Goal: Task Accomplishment & Management: Use online tool/utility

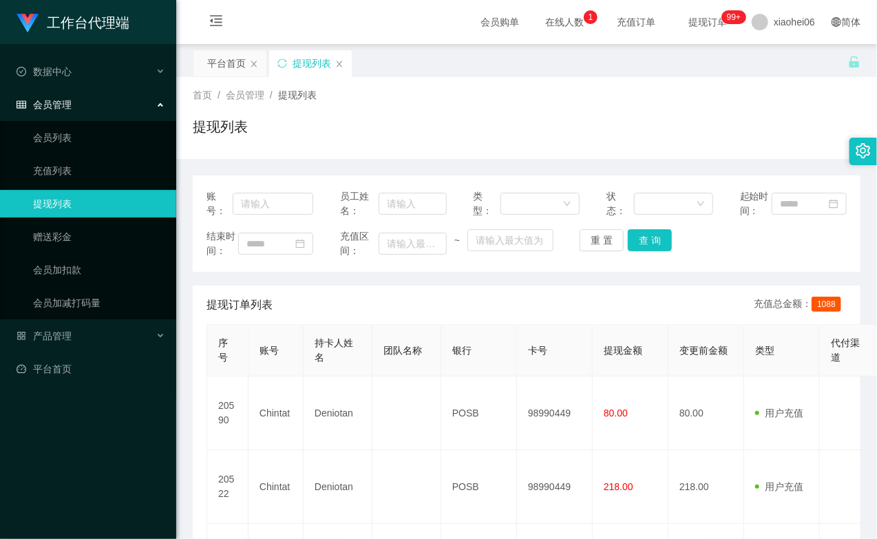
click at [630, 111] on div "首页 / 会员管理 / 提现列表 / 提现列表" at bounding box center [527, 118] width 668 height 60
click at [659, 126] on div "提现列表" at bounding box center [527, 132] width 668 height 32
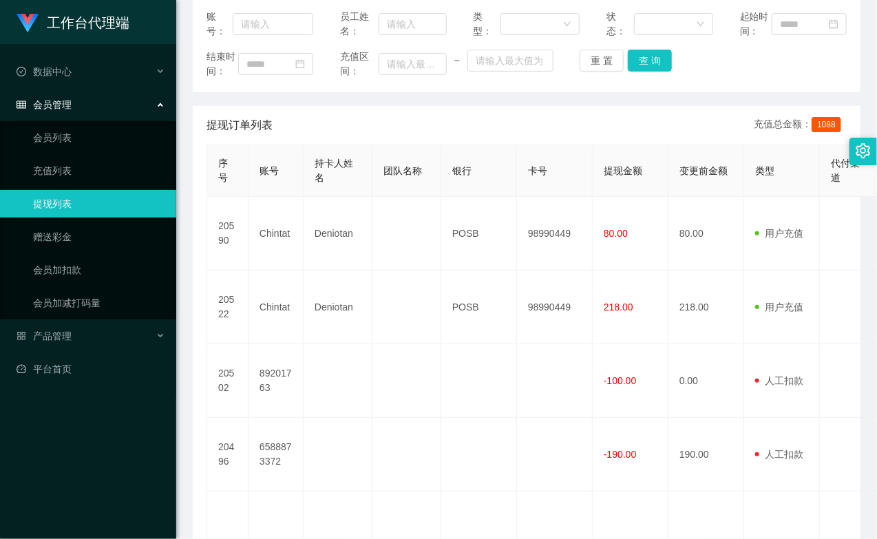
scroll to position [153, 0]
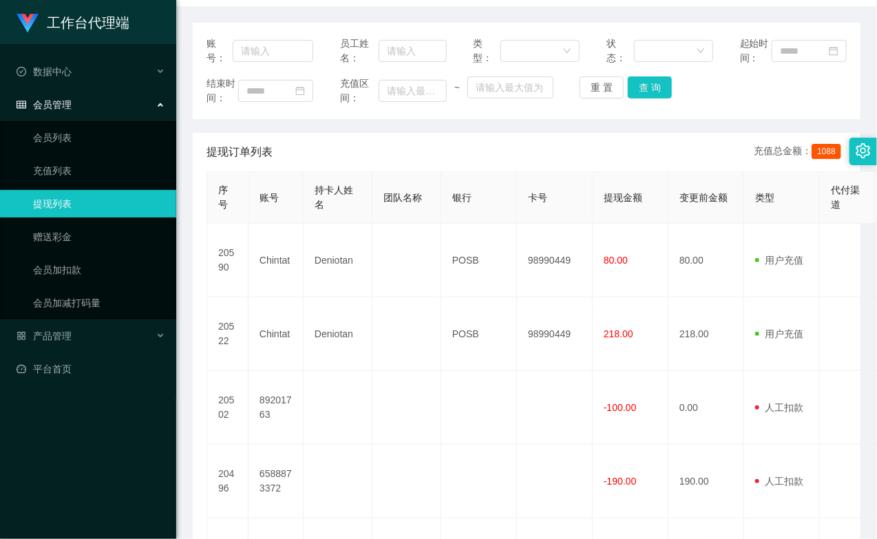
click at [533, 105] on div "结束时间： 充值区间： ~ 重 置 查 询" at bounding box center [526, 90] width 640 height 29
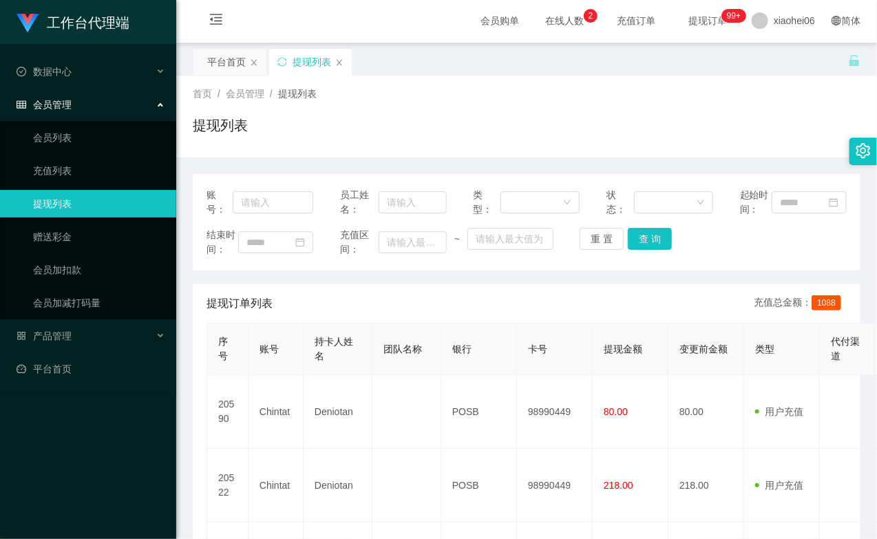
scroll to position [0, 0]
click at [91, 266] on link "会员加扣款" at bounding box center [99, 270] width 132 height 28
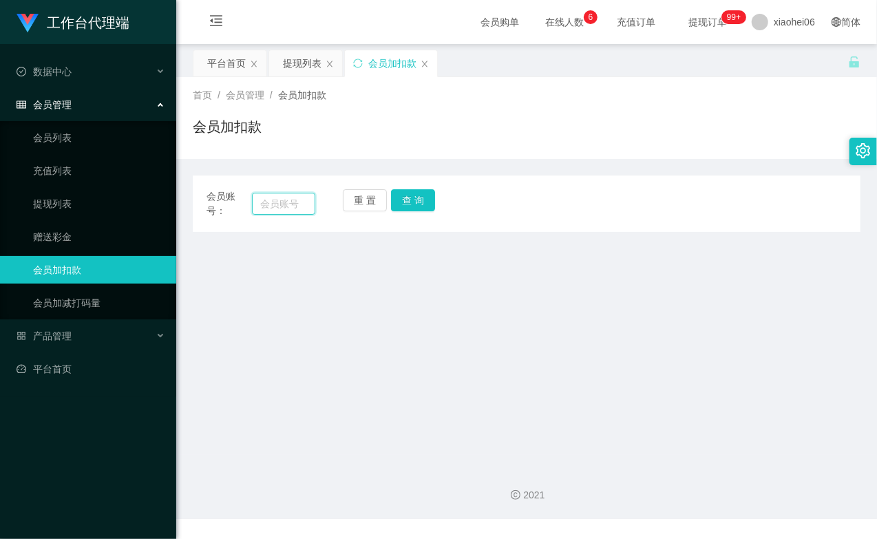
click at [278, 207] on input "text" at bounding box center [283, 204] width 63 height 22
paste input "chintat"
type input "chintat"
click at [416, 204] on button "查 询" at bounding box center [413, 200] width 44 height 22
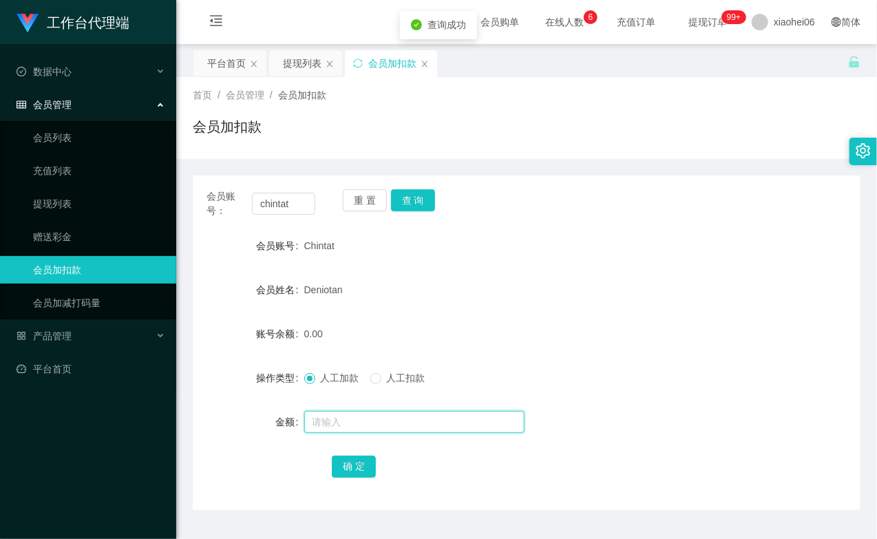
click at [366, 416] on input "text" at bounding box center [414, 422] width 220 height 22
type input "15"
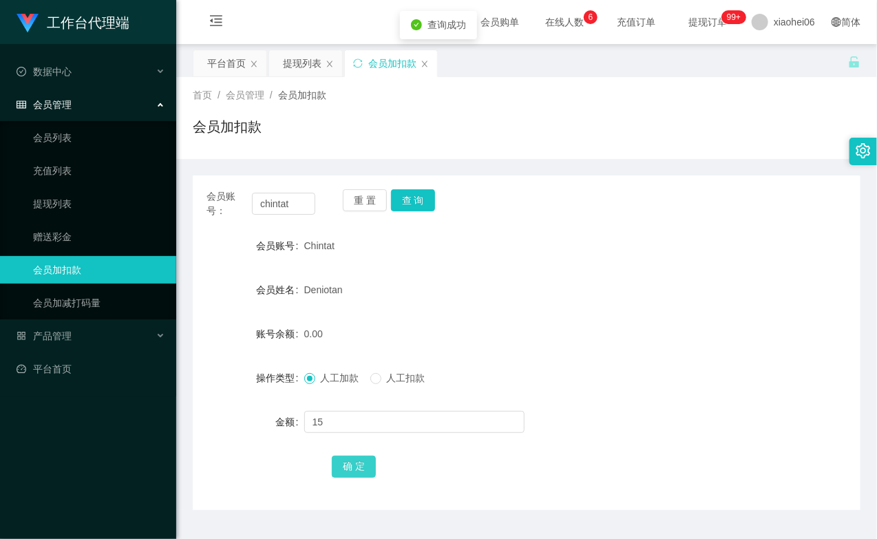
click at [357, 467] on button "确 定" at bounding box center [354, 467] width 44 height 22
click at [483, 314] on form "会员账号 Chintat 会员姓名 Deniotan 账号余额 0.00 操作类型 人工加款 人工扣款 金额 15 确 定" at bounding box center [527, 356] width 668 height 248
click at [92, 186] on ul "会员列表 充值列表 提现列表 赠送彩金 会员加扣款 会员加减打码量" at bounding box center [88, 220] width 176 height 198
click at [74, 163] on link "充值列表" at bounding box center [99, 171] width 132 height 28
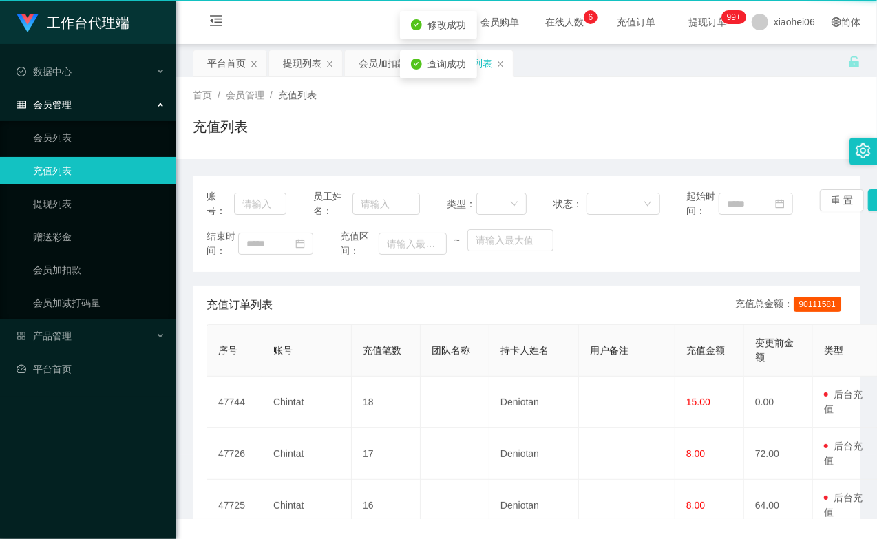
click at [65, 218] on ul "会员列表 充值列表 提现列表 赠送彩金 会员加扣款 会员加减打码量" at bounding box center [88, 220] width 176 height 198
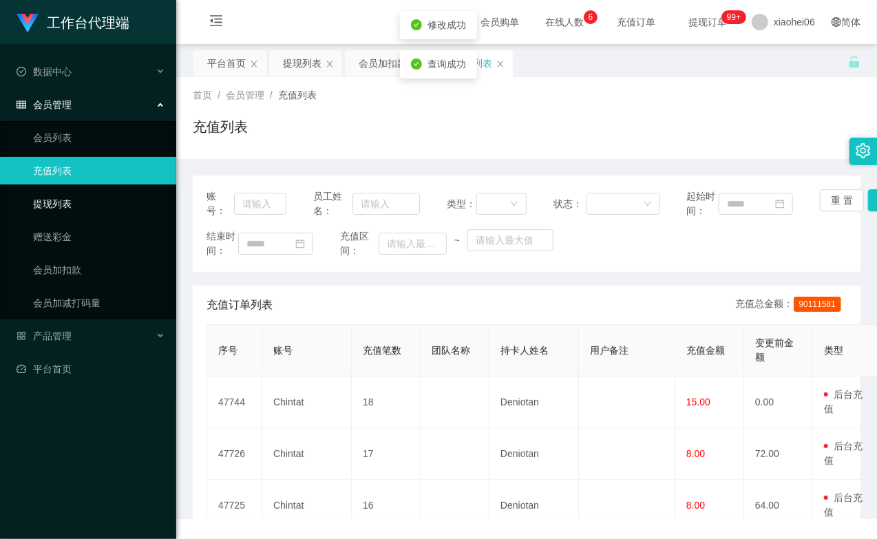
click at [63, 201] on link "提现列表" at bounding box center [99, 204] width 132 height 28
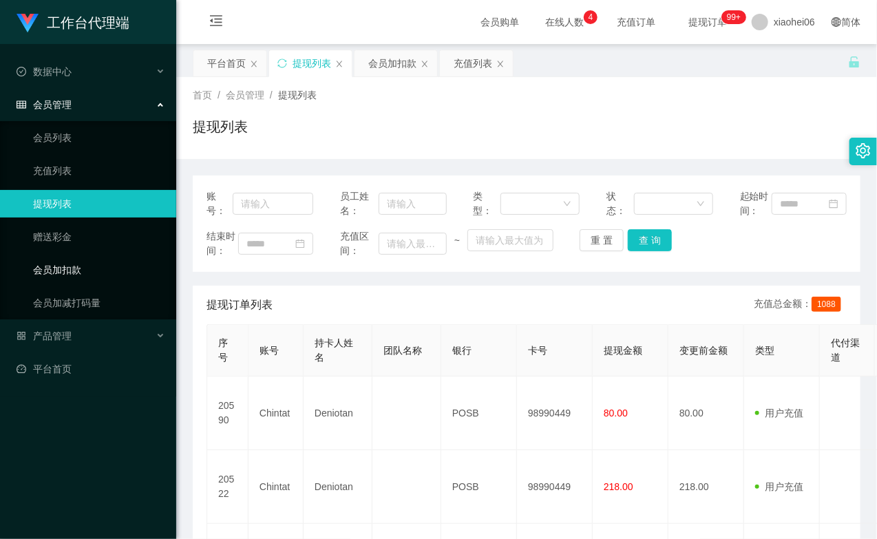
click at [63, 264] on link "会员加扣款" at bounding box center [99, 270] width 132 height 28
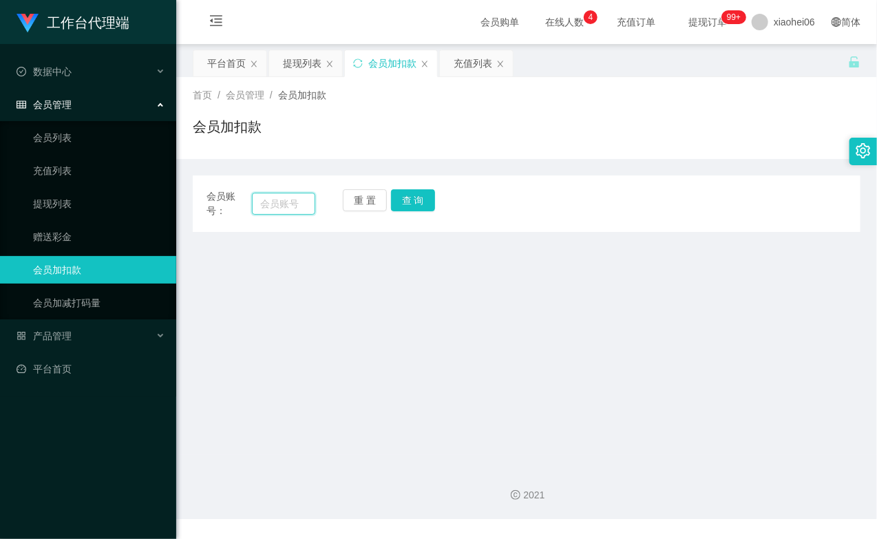
click at [301, 202] on input "text" at bounding box center [283, 204] width 63 height 22
paste input "chintat"
type input "chintat"
click at [406, 202] on button "查 询" at bounding box center [413, 200] width 44 height 22
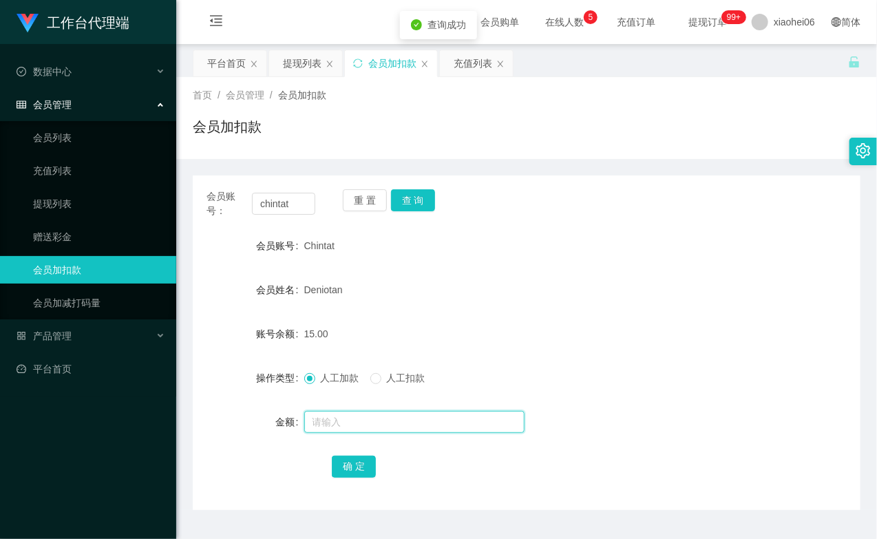
click at [372, 421] on input "text" at bounding box center [414, 422] width 220 height 22
type input "8"
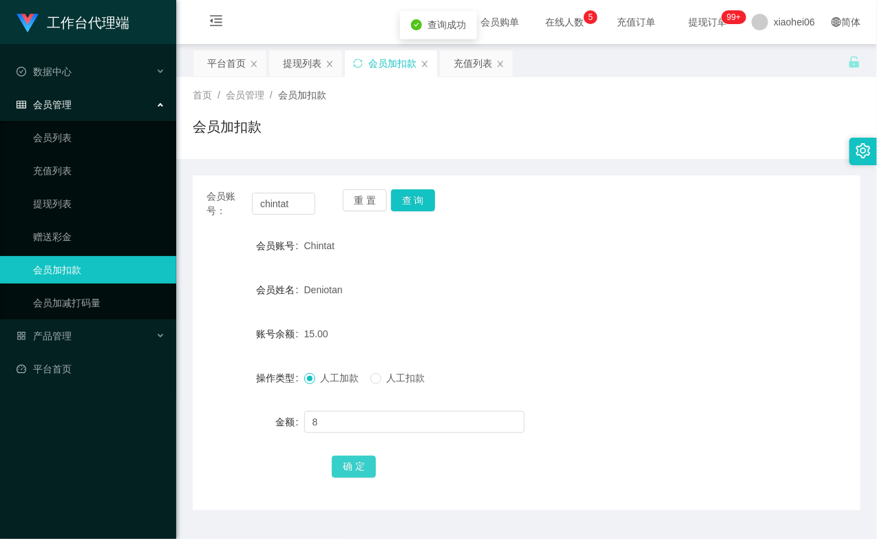
click at [351, 470] on button "确 定" at bounding box center [354, 467] width 44 height 22
drag, startPoint x: 519, startPoint y: 341, endPoint x: 786, endPoint y: 1, distance: 432.3
click at [523, 335] on div "23.00" at bounding box center [499, 334] width 390 height 28
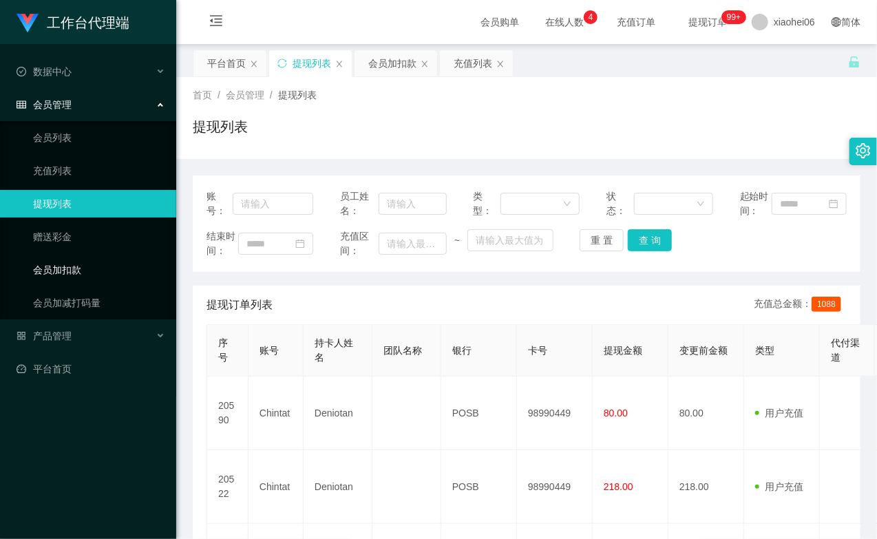
click at [77, 262] on link "会员加扣款" at bounding box center [99, 270] width 132 height 28
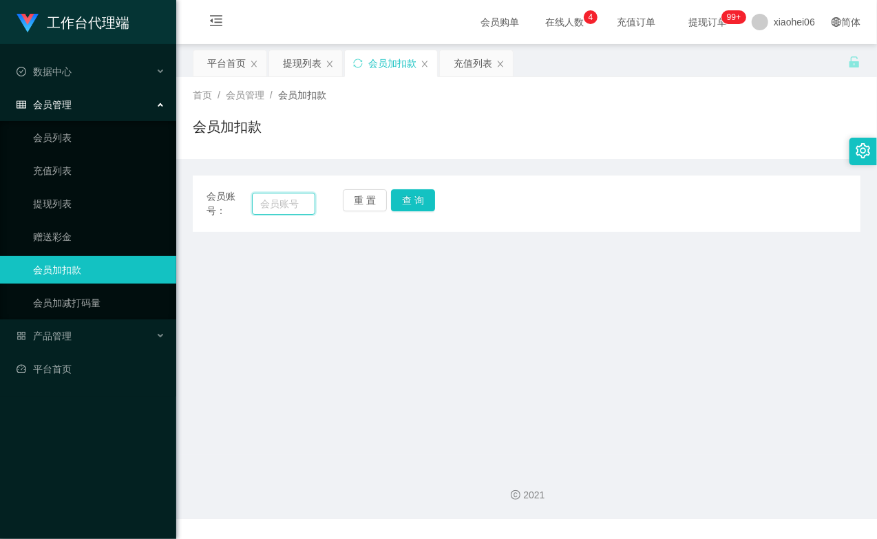
click at [299, 197] on input "text" at bounding box center [283, 204] width 63 height 22
paste input "chintat"
type input "chintat"
click at [445, 200] on div "重 置 查 询" at bounding box center [397, 203] width 109 height 29
click at [423, 204] on button "查 询" at bounding box center [413, 200] width 44 height 22
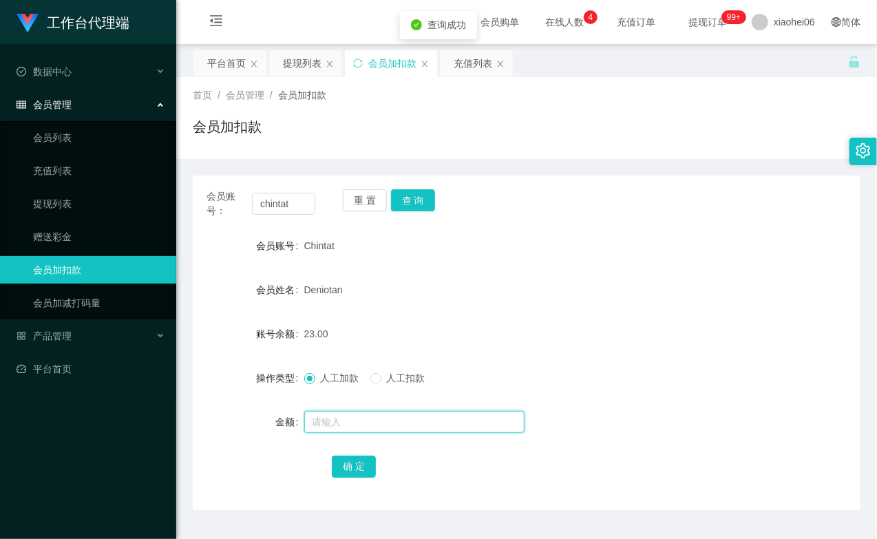
click at [332, 421] on input "text" at bounding box center [414, 422] width 220 height 22
type input "8"
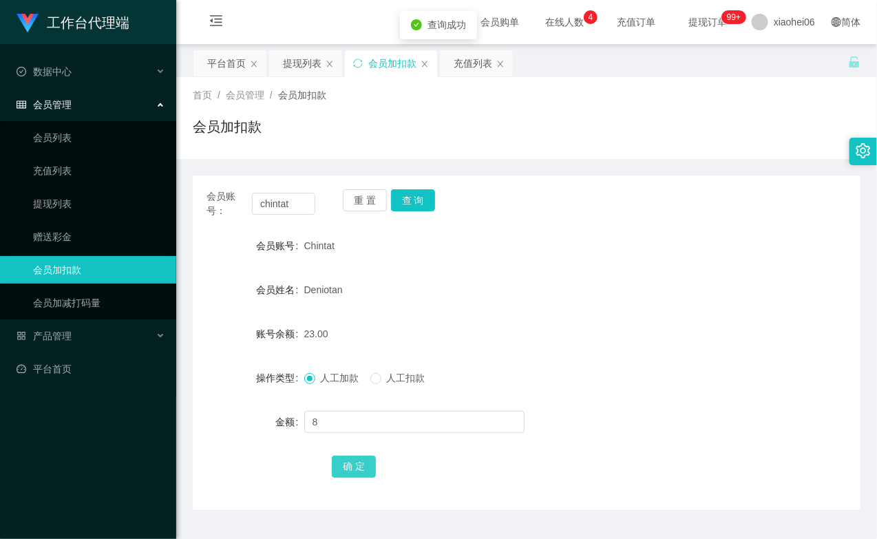
click at [353, 462] on button "确 定" at bounding box center [354, 467] width 44 height 22
drag, startPoint x: 599, startPoint y: 277, endPoint x: 628, endPoint y: 227, distance: 58.0
click at [623, 235] on form "会员账号 Chintat 会员姓名 Deniotan 账号余额 31.00 操作类型 人工加款 人工扣款 金额 确 定" at bounding box center [527, 356] width 668 height 248
